Goal: Information Seeking & Learning: Learn about a topic

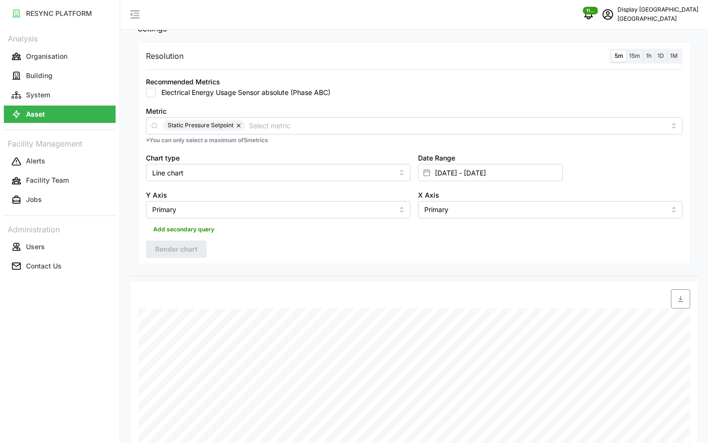
scroll to position [43, 0]
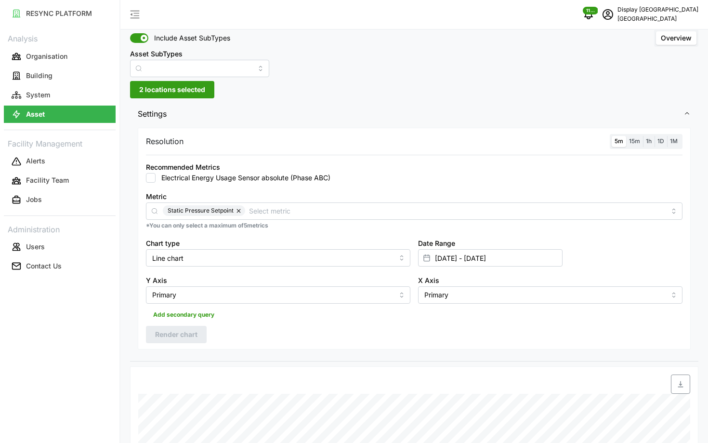
click at [635, 138] on span "15m" at bounding box center [634, 140] width 11 height 7
click at [626, 136] on input "15m" at bounding box center [626, 136] width 0 height 0
click at [619, 141] on span "5m" at bounding box center [619, 140] width 9 height 7
click at [612, 136] on input "5m" at bounding box center [612, 136] width 0 height 0
click at [164, 335] on span "Render chart" at bounding box center [176, 334] width 42 height 16
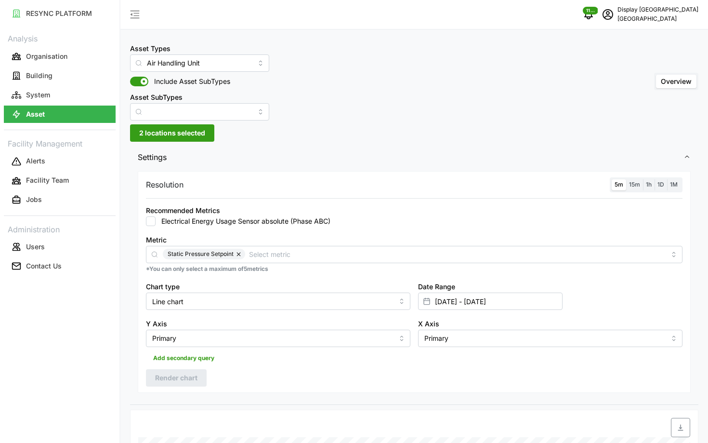
click at [636, 184] on span "15m" at bounding box center [634, 184] width 11 height 7
click at [626, 179] on input "15m" at bounding box center [626, 179] width 0 height 0
click at [608, 184] on div "Resolution 5m 15m 1h 1D 1M" at bounding box center [414, 184] width 537 height 15
click at [615, 184] on span "5m" at bounding box center [619, 184] width 9 height 7
click at [612, 179] on input "5m" at bounding box center [612, 179] width 0 height 0
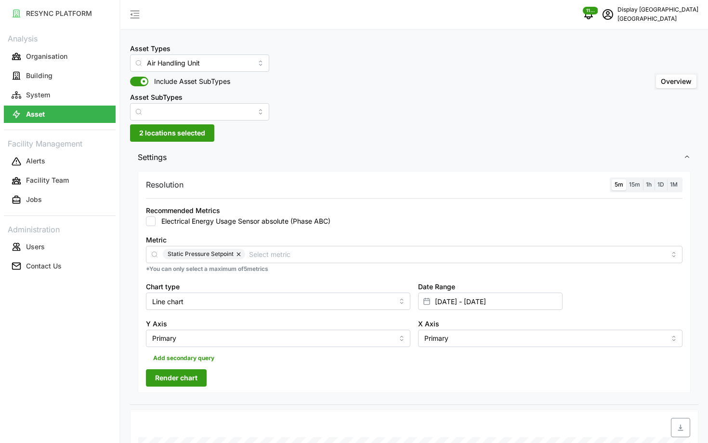
click at [162, 373] on span "Render chart" at bounding box center [176, 377] width 42 height 16
click at [641, 184] on label "15m" at bounding box center [634, 184] width 17 height 11
click at [626, 179] on input "15m" at bounding box center [626, 179] width 0 height 0
click at [616, 184] on span "5m" at bounding box center [619, 184] width 9 height 7
click at [612, 179] on input "5m" at bounding box center [612, 179] width 0 height 0
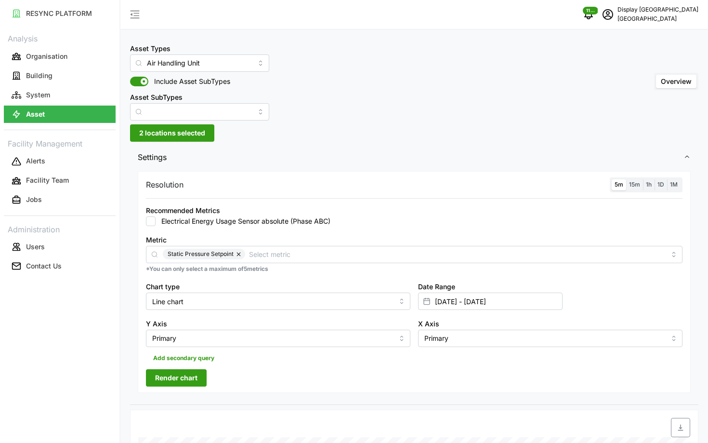
click at [189, 377] on span "Render chart" at bounding box center [176, 377] width 42 height 16
click at [630, 181] on label "15m" at bounding box center [634, 184] width 17 height 11
click at [626, 179] on input "15m" at bounding box center [626, 179] width 0 height 0
click at [618, 182] on span "5m" at bounding box center [619, 184] width 9 height 7
click at [612, 179] on input "5m" at bounding box center [612, 179] width 0 height 0
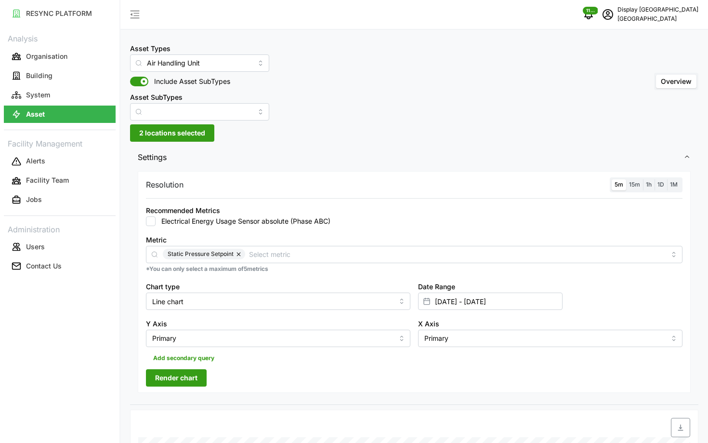
click at [190, 375] on span "Render chart" at bounding box center [176, 377] width 42 height 16
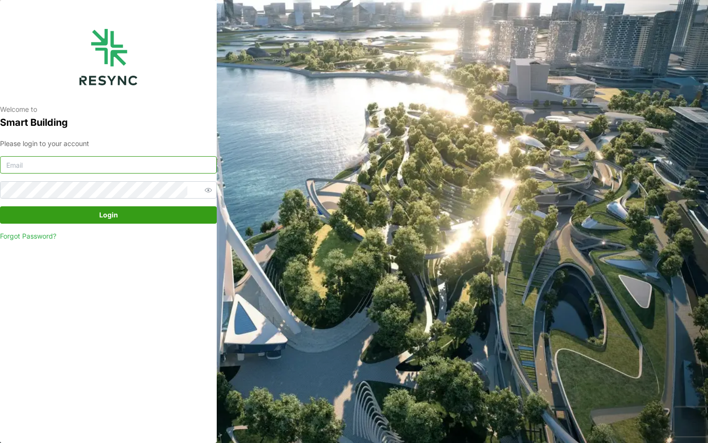
type input "south_beach_tower_display@resynctech.com"
click at [132, 218] on span "Login" at bounding box center [108, 215] width 198 height 16
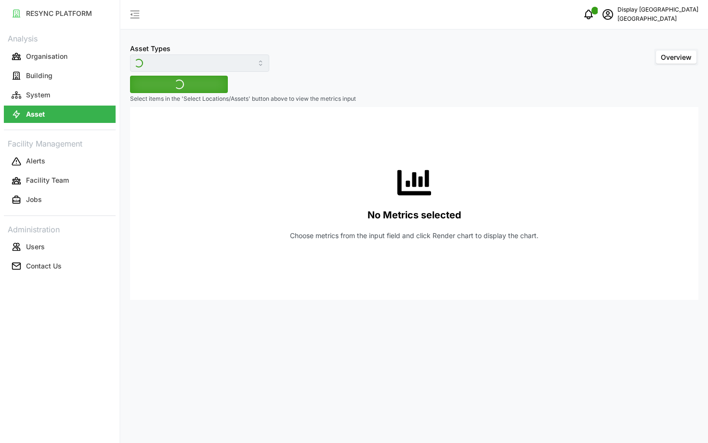
type input "Air Handling Unit"
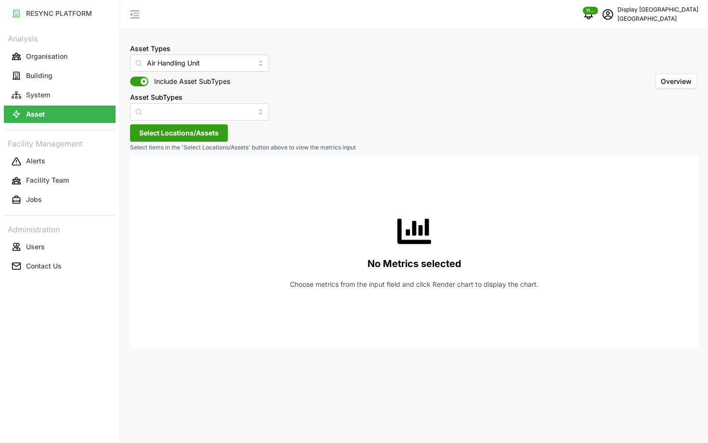
click at [163, 137] on span "Select Locations/Assets" at bounding box center [178, 133] width 79 height 16
click at [151, 177] on span "Select Office Tower" at bounding box center [154, 177] width 6 height 6
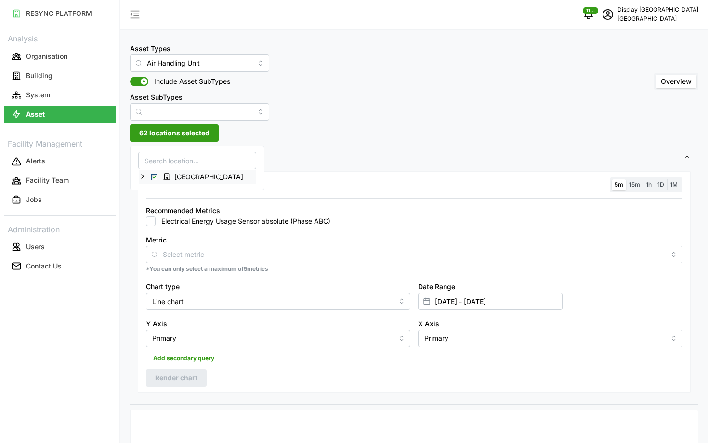
click at [152, 177] on span "Select Office Tower" at bounding box center [154, 177] width 6 height 6
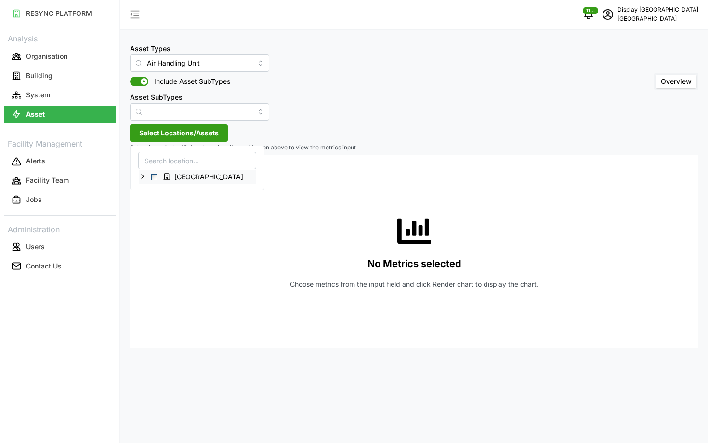
click at [141, 174] on icon at bounding box center [143, 176] width 8 height 8
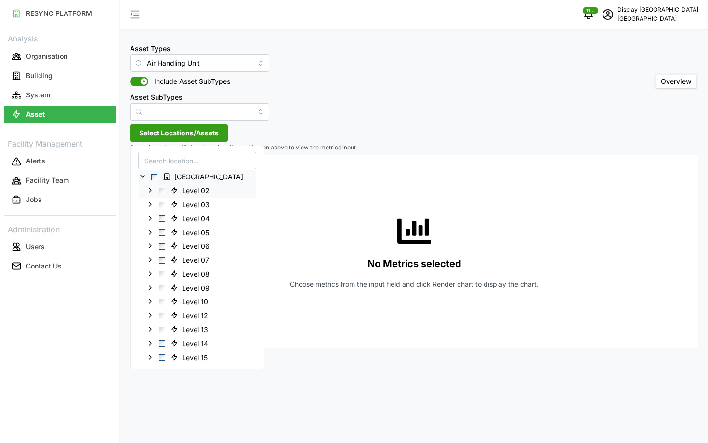
click at [160, 192] on span "Select Level 02" at bounding box center [162, 190] width 6 height 6
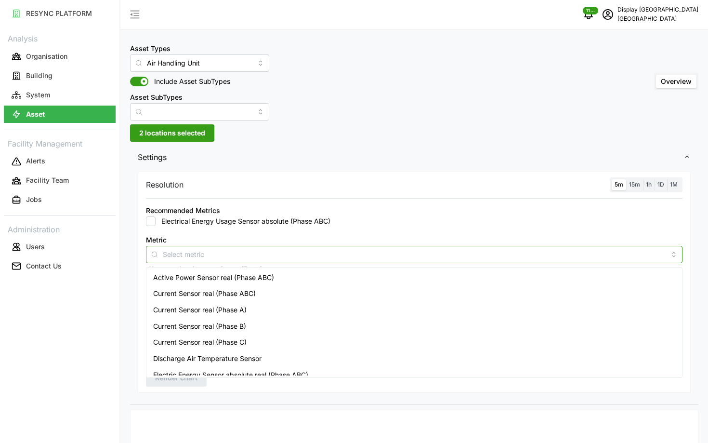
click at [276, 246] on div at bounding box center [414, 254] width 537 height 17
click at [260, 276] on span "Active Power Sensor real (Phase ABC)" at bounding box center [213, 277] width 121 height 11
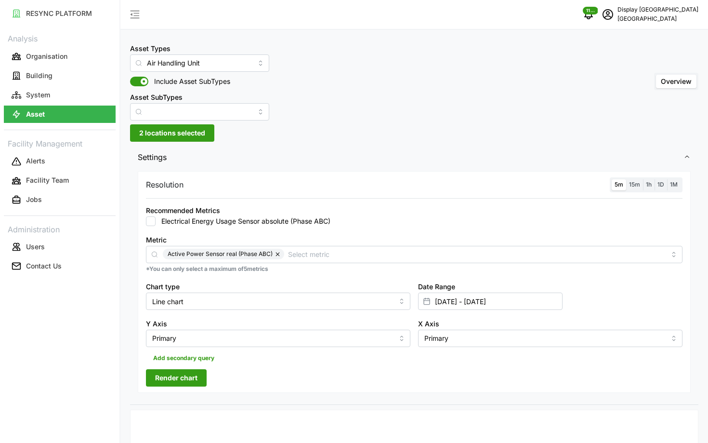
click at [541, 212] on div "Recommended Metrics Electrical Energy Usage Sensor absolute (Phase ABC)" at bounding box center [414, 215] width 537 height 22
click at [189, 381] on span "Render chart" at bounding box center [176, 377] width 42 height 16
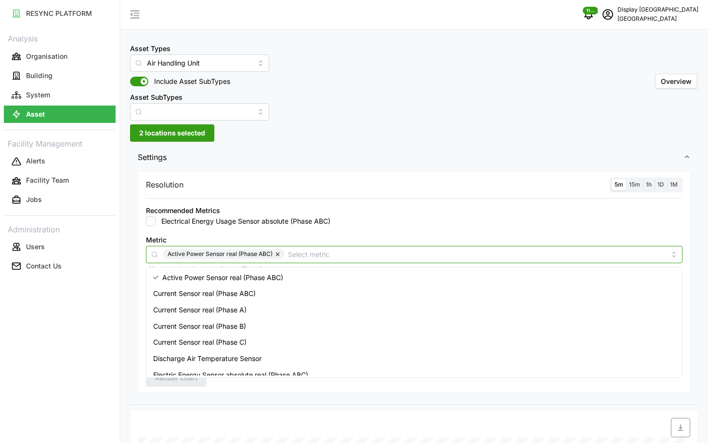
click at [362, 257] on input "Metric" at bounding box center [477, 254] width 378 height 11
type input "pressure"
click at [272, 328] on div "Static Pressure Setpoint" at bounding box center [414, 326] width 532 height 16
click at [278, 251] on button "button" at bounding box center [279, 254] width 12 height 11
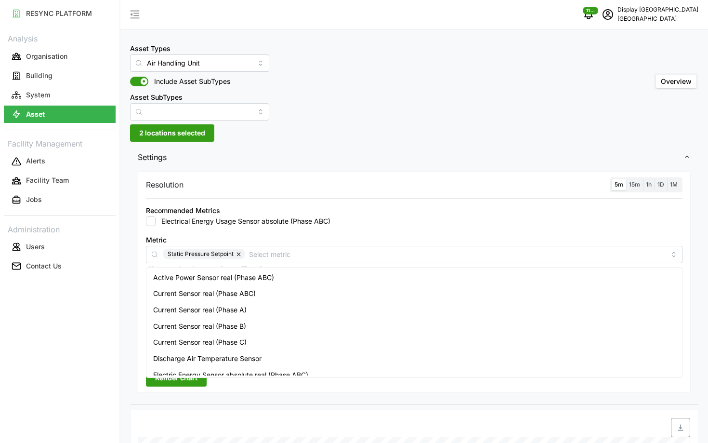
click at [99, 341] on div "RESYNC PLATFORM Analysis Organisation Building System Asset Facility Management…" at bounding box center [59, 221] width 119 height 443
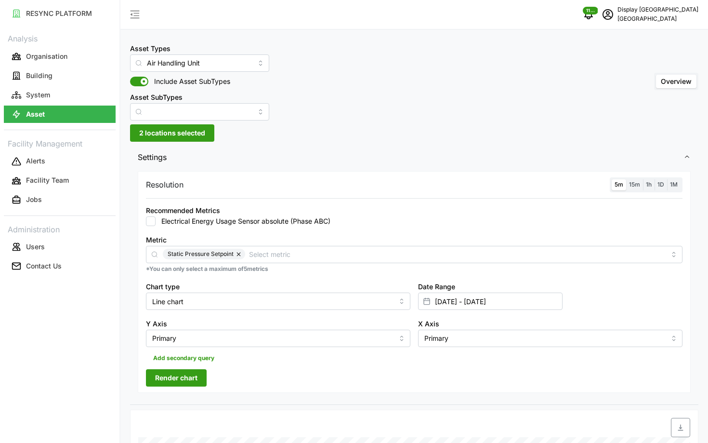
click at [164, 377] on span "Render chart" at bounding box center [176, 377] width 42 height 16
click at [635, 189] on label "15m" at bounding box center [634, 184] width 17 height 11
click at [626, 179] on input "15m" at bounding box center [626, 179] width 0 height 0
click at [623, 184] on span "5m" at bounding box center [619, 184] width 9 height 7
click at [612, 179] on input "5m" at bounding box center [612, 179] width 0 height 0
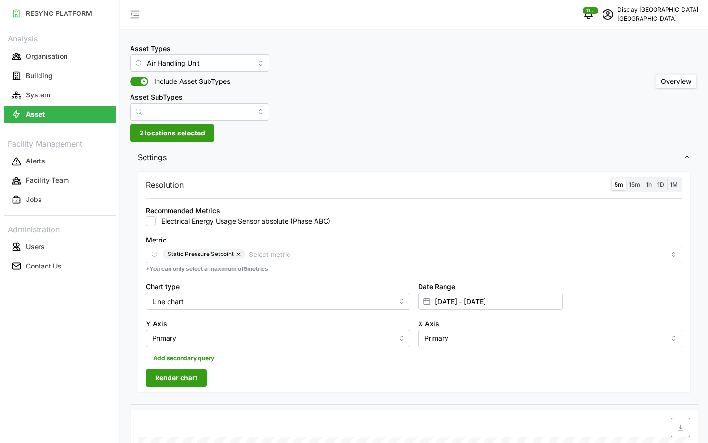
click at [199, 376] on button "Render chart" at bounding box center [176, 377] width 61 height 17
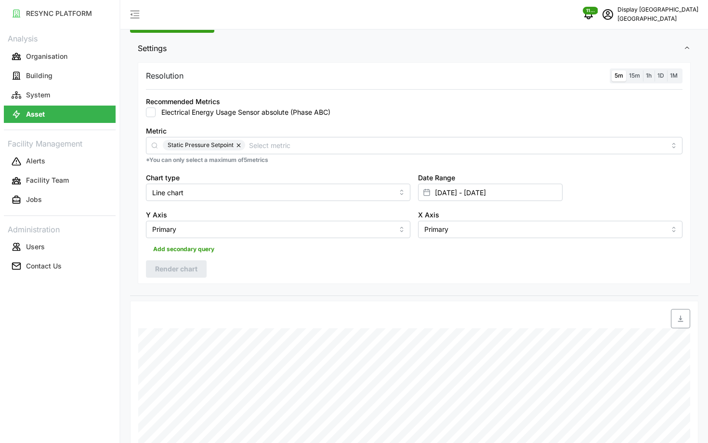
scroll to position [101, 0]
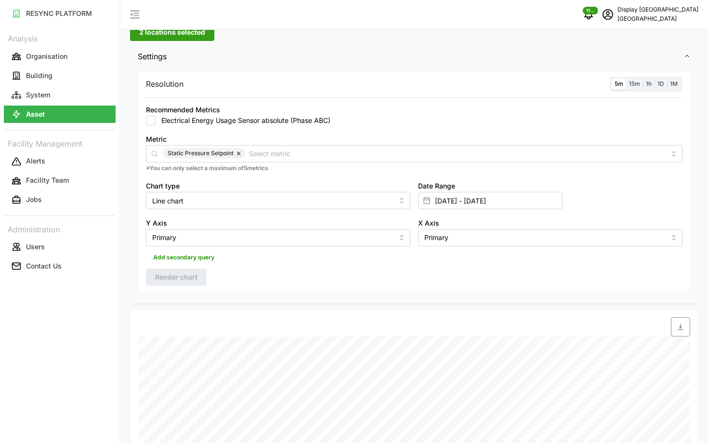
click at [637, 82] on span "15m" at bounding box center [634, 83] width 11 height 7
click at [626, 79] on input "15m" at bounding box center [626, 79] width 0 height 0
click at [617, 83] on span "5m" at bounding box center [619, 83] width 9 height 7
click at [612, 79] on input "5m" at bounding box center [612, 79] width 0 height 0
click at [186, 277] on span "Render chart" at bounding box center [176, 277] width 42 height 16
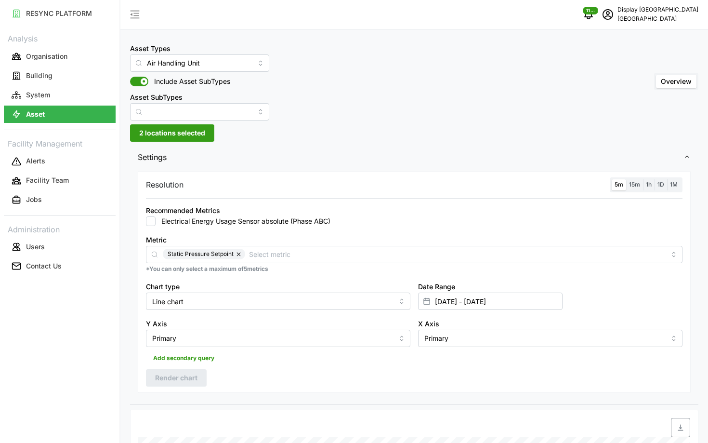
click at [632, 186] on span "15m" at bounding box center [634, 184] width 11 height 7
click at [626, 179] on input "15m" at bounding box center [626, 179] width 0 height 0
click at [618, 187] on span "5m" at bounding box center [619, 184] width 9 height 7
click at [612, 179] on input "5m" at bounding box center [612, 179] width 0 height 0
click at [197, 370] on span "Render chart" at bounding box center [176, 377] width 42 height 16
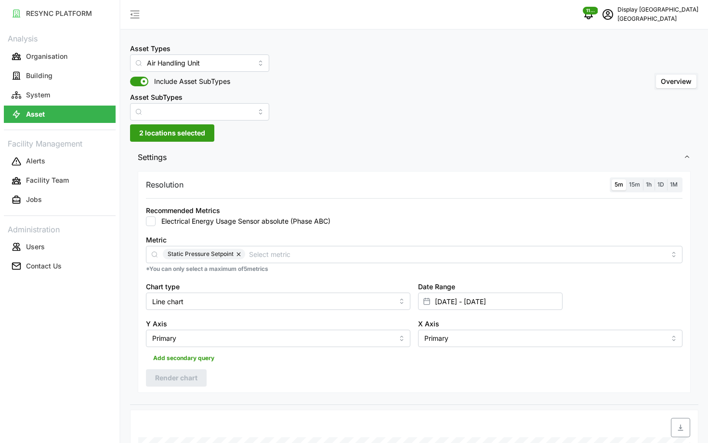
click at [640, 191] on div "5m 15m 1h 1D 1M" at bounding box center [646, 184] width 73 height 15
click at [637, 189] on label "15m" at bounding box center [634, 184] width 17 height 11
click at [626, 179] on input "15m" at bounding box center [626, 179] width 0 height 0
click at [621, 188] on span "5m" at bounding box center [619, 184] width 9 height 7
click at [612, 179] on input "5m" at bounding box center [612, 179] width 0 height 0
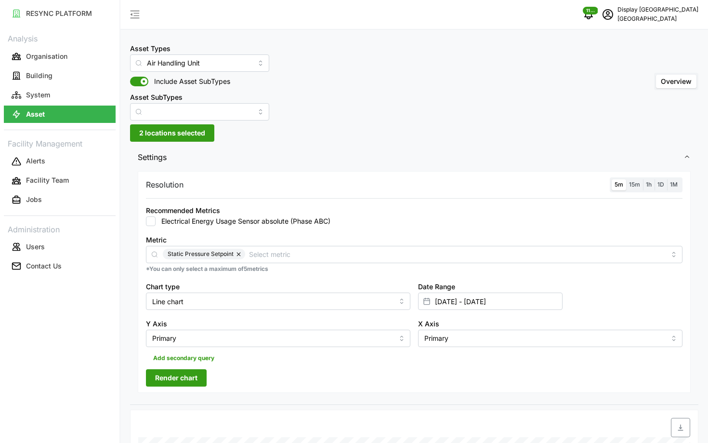
click at [173, 374] on span "Render chart" at bounding box center [176, 377] width 42 height 16
click at [631, 184] on span "15m" at bounding box center [634, 184] width 11 height 7
click at [626, 179] on input "15m" at bounding box center [626, 179] width 0 height 0
click at [617, 183] on span "5m" at bounding box center [619, 184] width 9 height 7
click at [612, 179] on input "5m" at bounding box center [612, 179] width 0 height 0
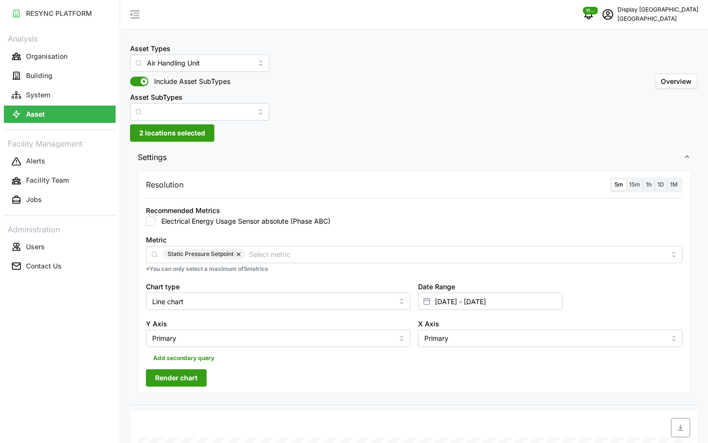
click at [194, 379] on span "Render chart" at bounding box center [176, 377] width 42 height 16
click at [635, 189] on label "15m" at bounding box center [634, 184] width 17 height 11
click at [626, 179] on input "15m" at bounding box center [626, 179] width 0 height 0
click at [618, 186] on span "5m" at bounding box center [619, 184] width 9 height 7
click at [612, 179] on input "5m" at bounding box center [612, 179] width 0 height 0
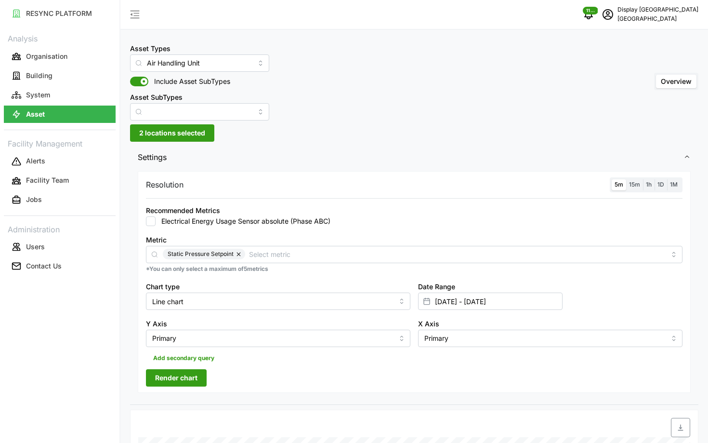
click at [154, 385] on button "Render chart" at bounding box center [176, 377] width 61 height 17
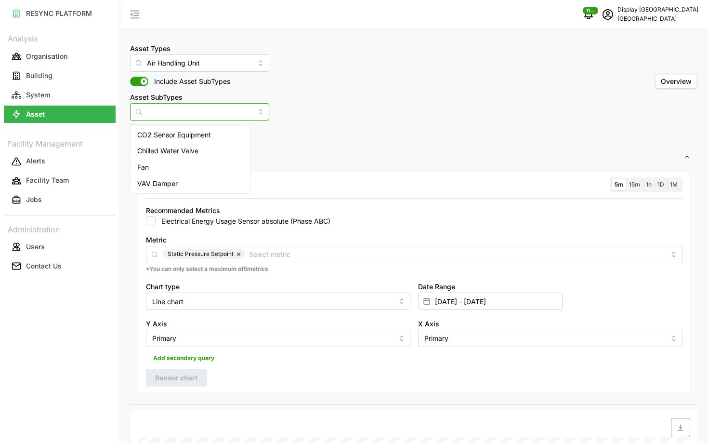
click at [192, 118] on input "Asset SubTypes" at bounding box center [199, 111] width 139 height 17
click at [273, 148] on span "Settings" at bounding box center [411, 157] width 546 height 24
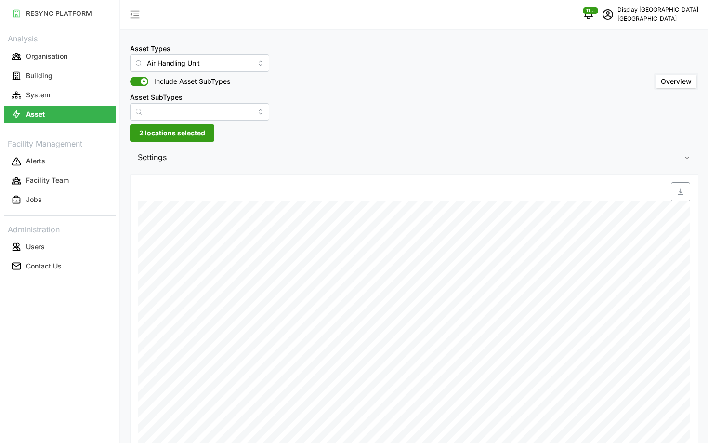
click at [170, 132] on span "2 locations selected" at bounding box center [172, 133] width 66 height 16
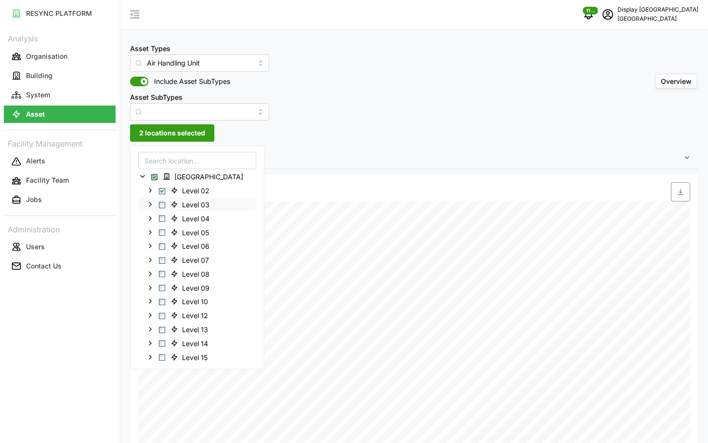
click at [166, 207] on div "Level 03" at bounding box center [197, 204] width 117 height 14
click at [162, 205] on span "Select Level 03" at bounding box center [162, 204] width 6 height 6
click at [163, 194] on div "Level 02" at bounding box center [197, 190] width 117 height 14
click at [160, 190] on span "Select Level 02" at bounding box center [162, 190] width 6 height 6
click at [352, 168] on span "Settings" at bounding box center [411, 157] width 546 height 24
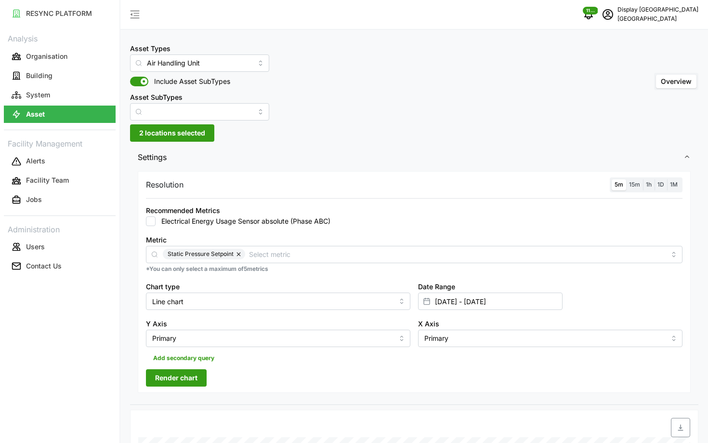
click at [173, 381] on span "Render chart" at bounding box center [176, 377] width 42 height 16
click at [641, 186] on label "15m" at bounding box center [634, 184] width 17 height 11
click at [626, 179] on input "15m" at bounding box center [626, 179] width 0 height 0
click at [618, 187] on span "5m" at bounding box center [619, 184] width 9 height 7
click at [612, 179] on input "5m" at bounding box center [612, 179] width 0 height 0
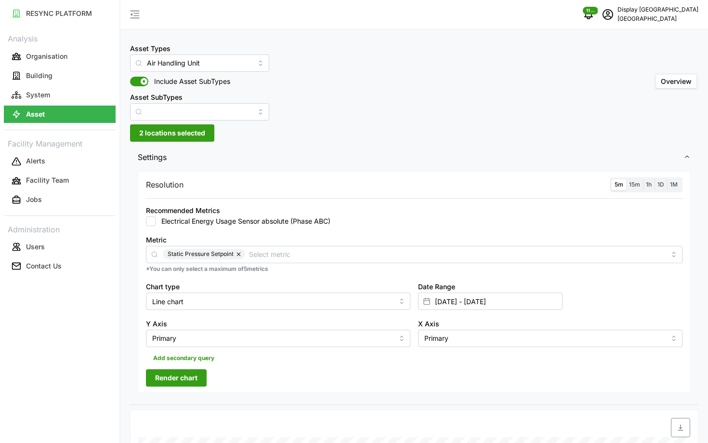
click at [156, 381] on span "Render chart" at bounding box center [176, 377] width 42 height 16
click at [165, 134] on span "2 locations selected" at bounding box center [172, 133] width 66 height 16
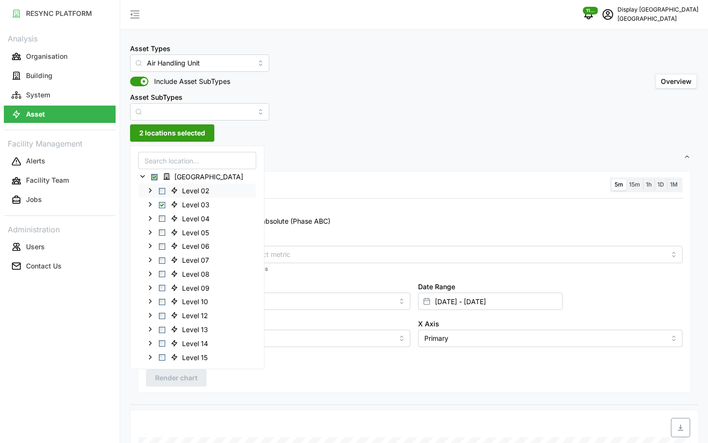
click at [161, 193] on span "Select Level 02" at bounding box center [162, 190] width 6 height 6
click at [162, 204] on span "Select Level 03" at bounding box center [162, 204] width 6 height 6
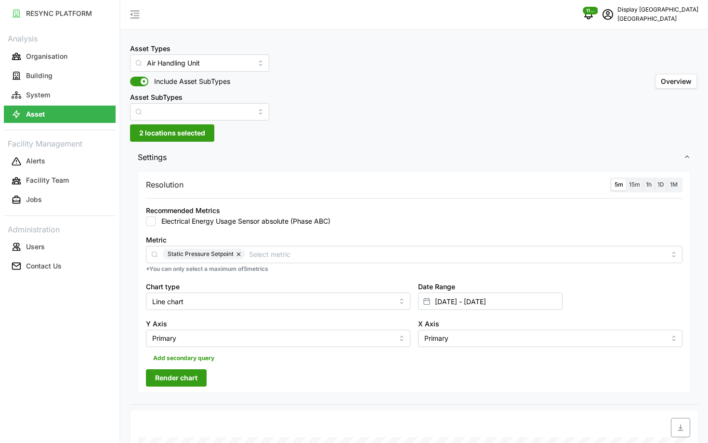
click at [194, 380] on span "Render chart" at bounding box center [176, 377] width 42 height 16
click at [632, 181] on span "15m" at bounding box center [634, 184] width 11 height 7
click at [626, 179] on input "15m" at bounding box center [626, 179] width 0 height 0
click at [618, 184] on span "5m" at bounding box center [619, 184] width 9 height 7
click at [612, 179] on input "5m" at bounding box center [612, 179] width 0 height 0
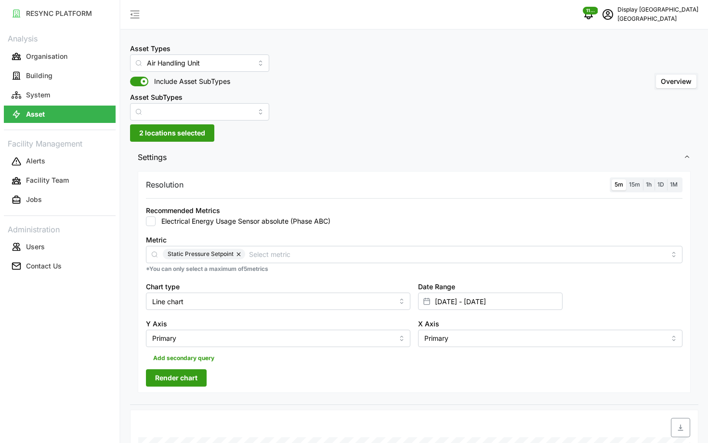
click at [189, 380] on span "Render chart" at bounding box center [176, 377] width 42 height 16
click at [627, 185] on label "15m" at bounding box center [634, 184] width 17 height 11
click at [626, 179] on input "15m" at bounding box center [626, 179] width 0 height 0
click at [616, 187] on span "5m" at bounding box center [619, 184] width 9 height 7
click at [612, 179] on input "5m" at bounding box center [612, 179] width 0 height 0
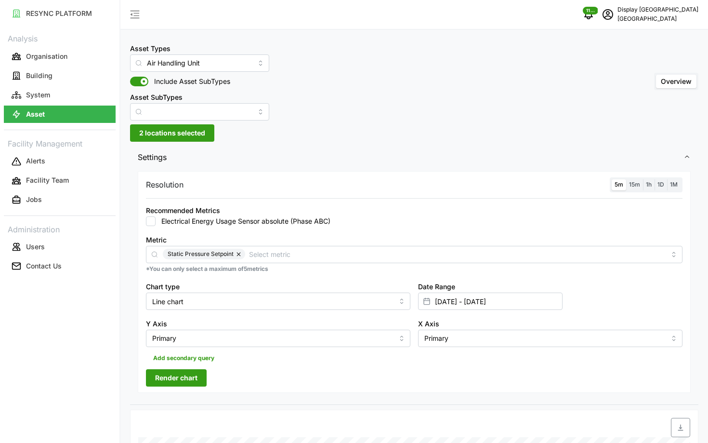
click at [191, 377] on span "Render chart" at bounding box center [176, 377] width 42 height 16
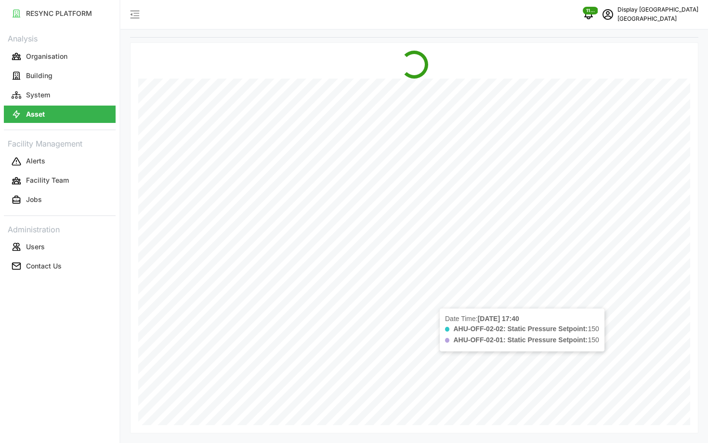
scroll to position [358, 0]
